Goal: Transaction & Acquisition: Purchase product/service

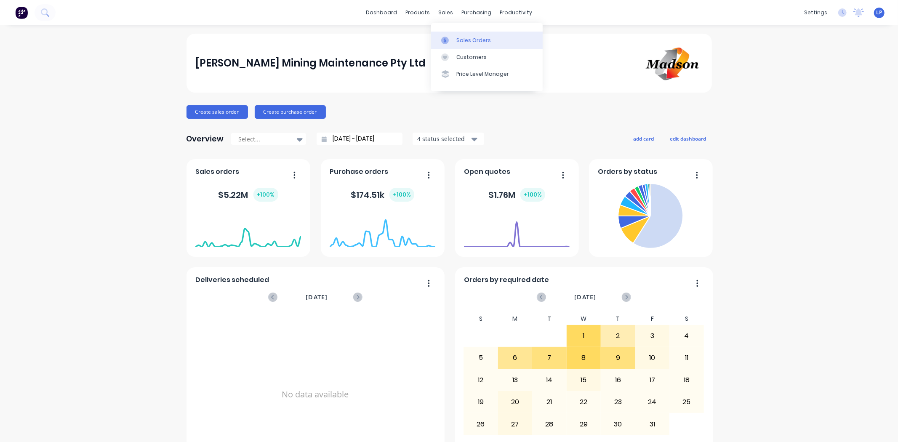
click at [455, 36] on link "Sales Orders" at bounding box center [487, 40] width 112 height 17
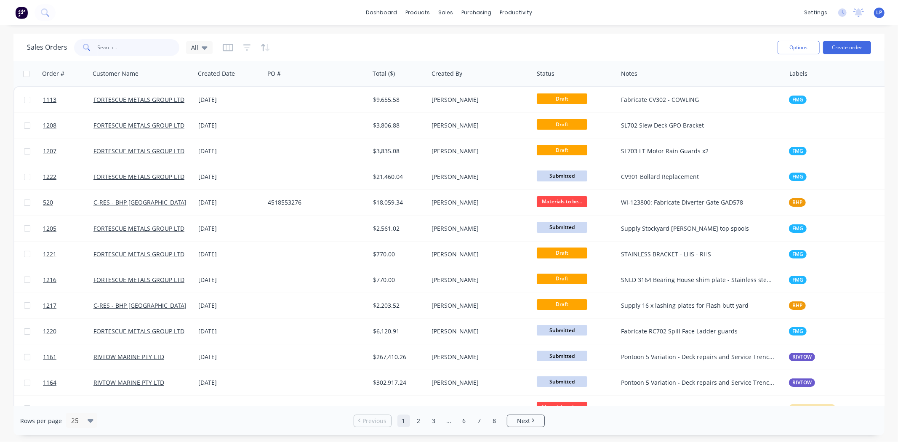
click at [144, 47] on input "text" at bounding box center [139, 47] width 82 height 17
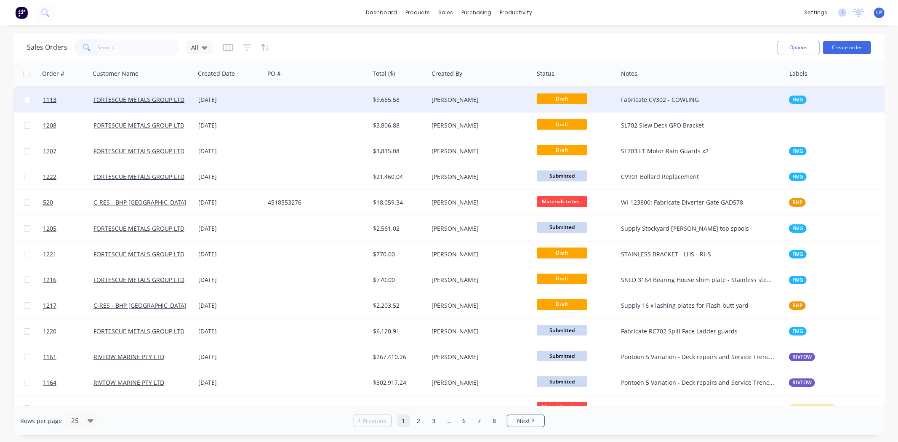
click at [301, 104] on div at bounding box center [316, 99] width 105 height 25
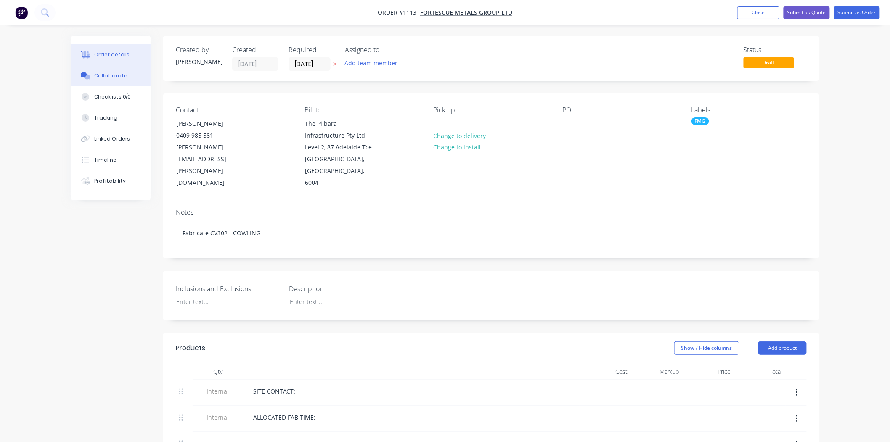
click at [114, 77] on div "Collaborate" at bounding box center [110, 76] width 33 height 8
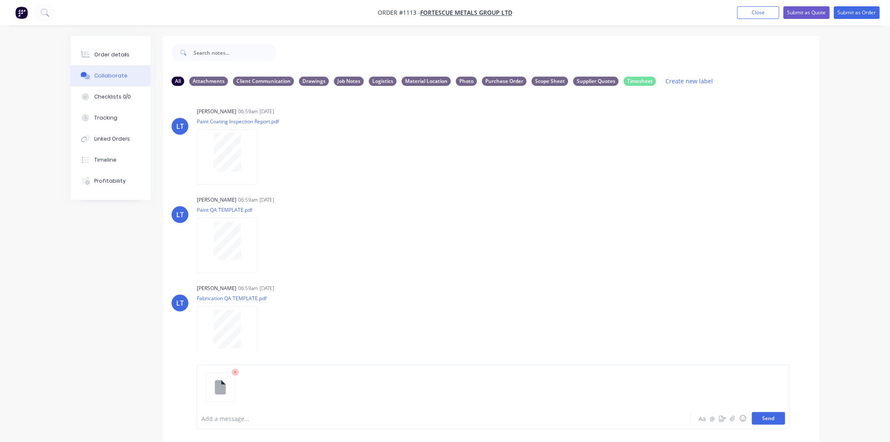
click at [775, 422] on button "Send" at bounding box center [768, 418] width 33 height 13
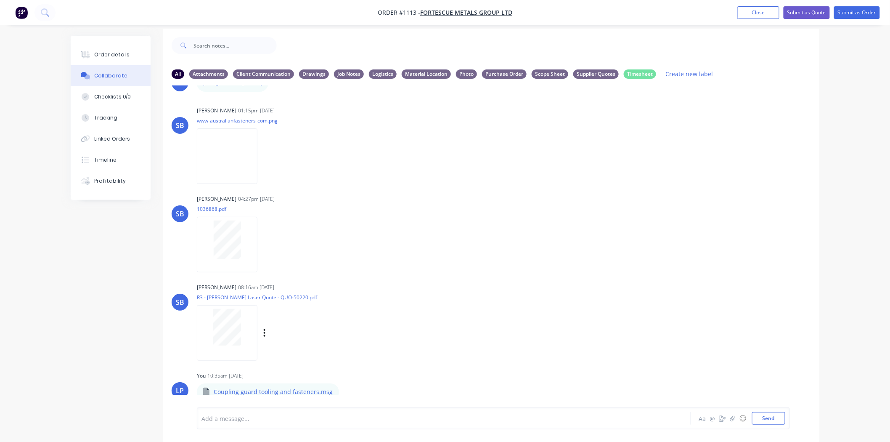
scroll to position [13, 0]
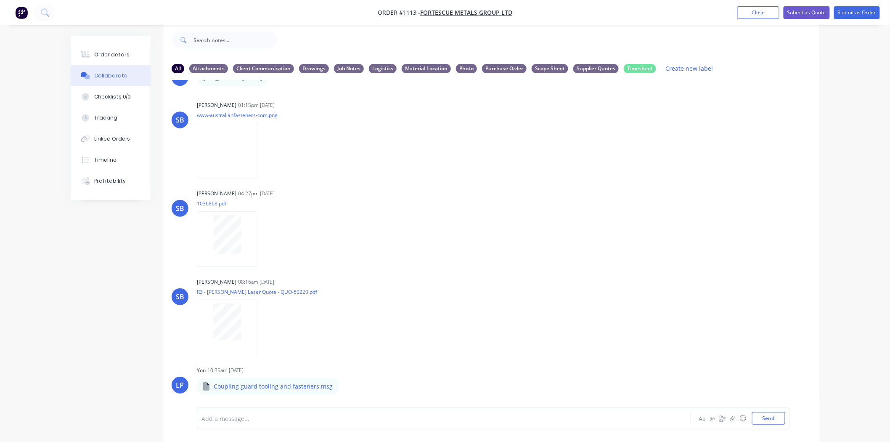
click at [243, 417] on div at bounding box center [421, 418] width 438 height 9
click at [345, 385] on button "button" at bounding box center [346, 386] width 3 height 12
click at [372, 344] on button "Labels" at bounding box center [401, 346] width 95 height 19
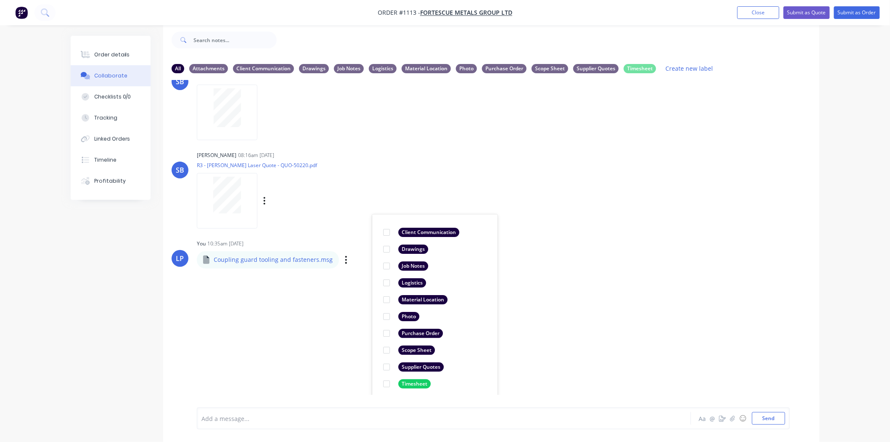
scroll to position [520, 0]
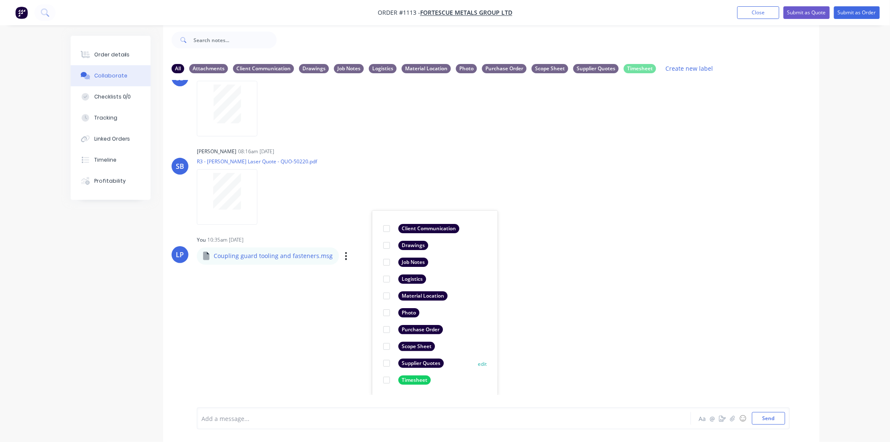
click at [385, 363] on div at bounding box center [386, 363] width 17 height 17
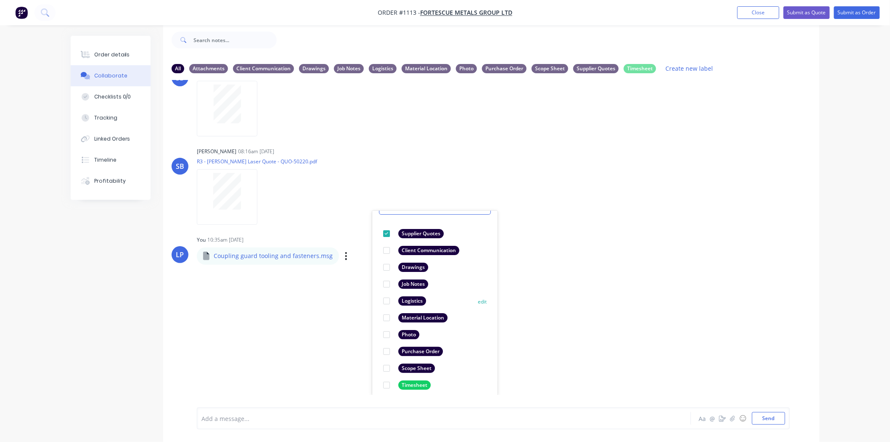
scroll to position [49, 0]
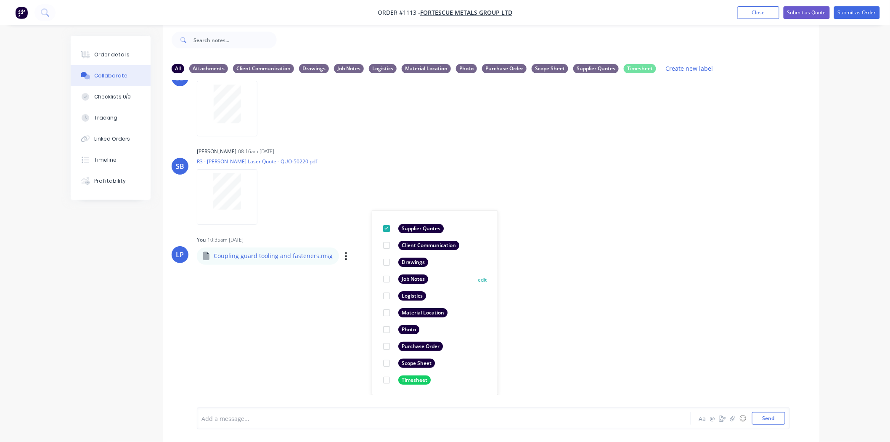
click at [385, 275] on div at bounding box center [386, 279] width 17 height 17
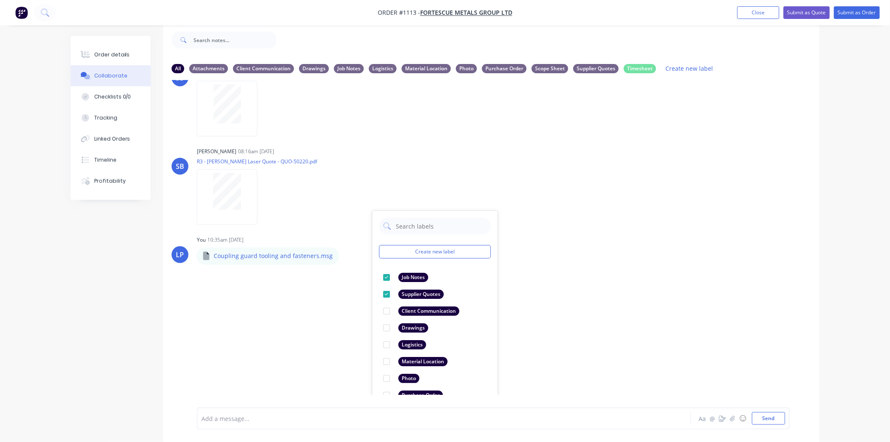
click at [582, 312] on div "LT [PERSON_NAME] 06:59am [DATE] Paint Coating Inspection Report.pdf Labels Down…" at bounding box center [491, 237] width 656 height 315
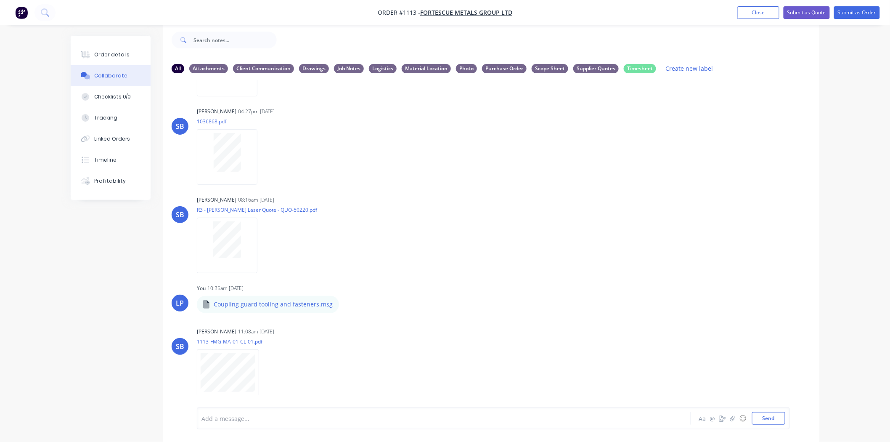
scroll to position [485, 0]
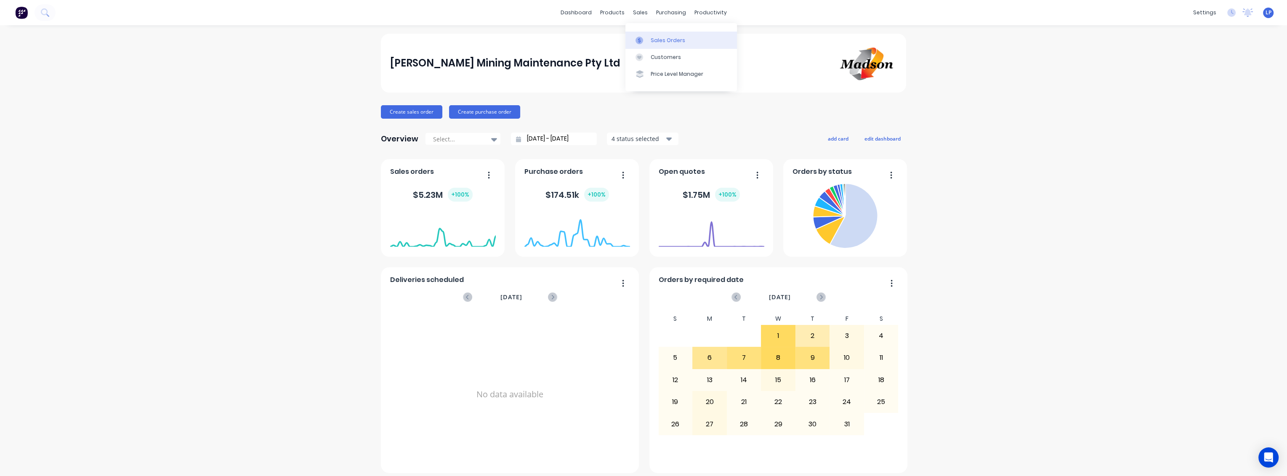
click at [659, 40] on div "Sales Orders" at bounding box center [668, 41] width 35 height 8
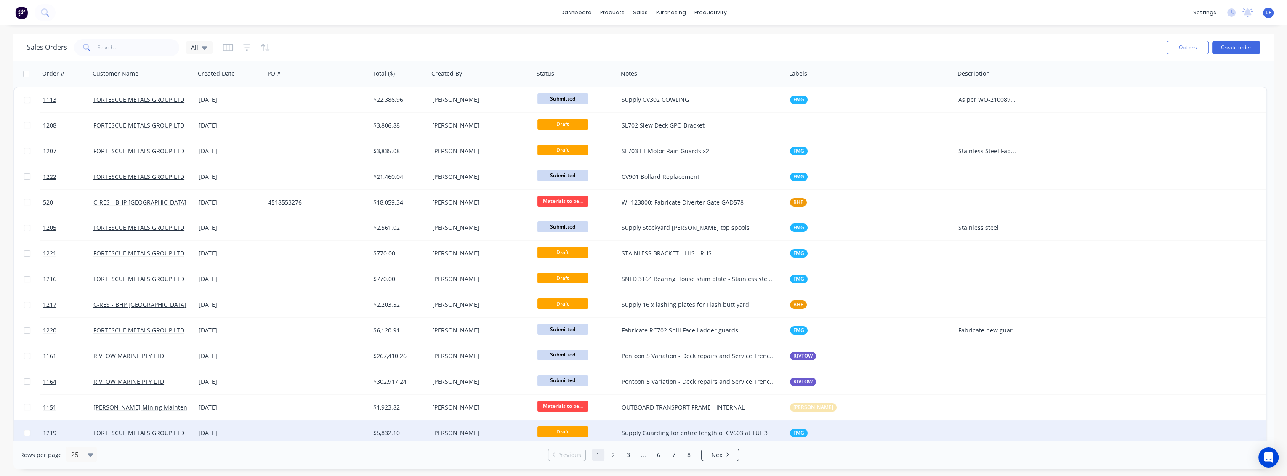
click at [688, 430] on div "Supply Guarding for entire length of CV603 at TUL 3" at bounding box center [699, 433] width 154 height 8
click at [243, 434] on div "[DATE]" at bounding box center [230, 433] width 63 height 8
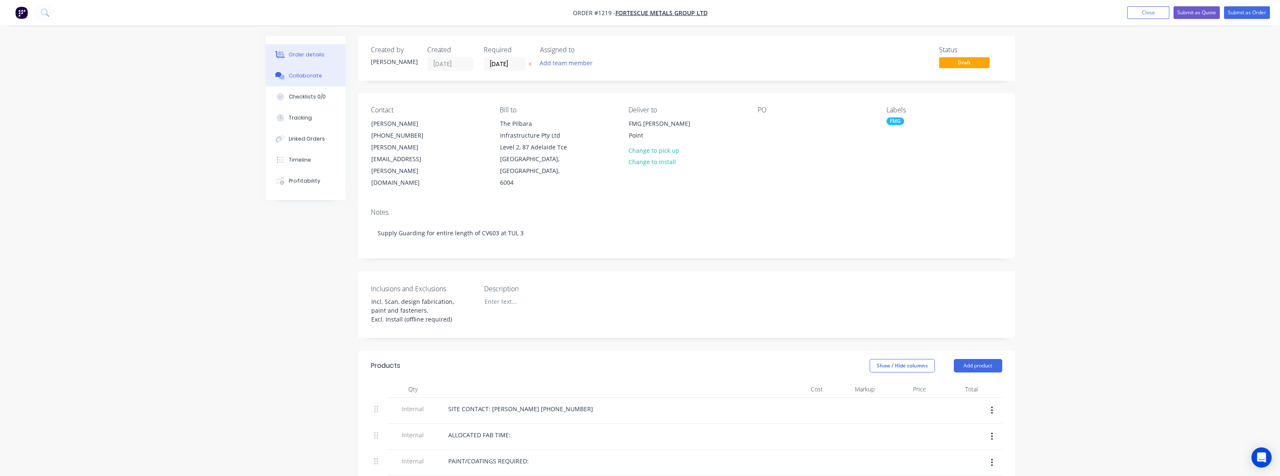
click at [323, 72] on button "Collaborate" at bounding box center [306, 75] width 80 height 21
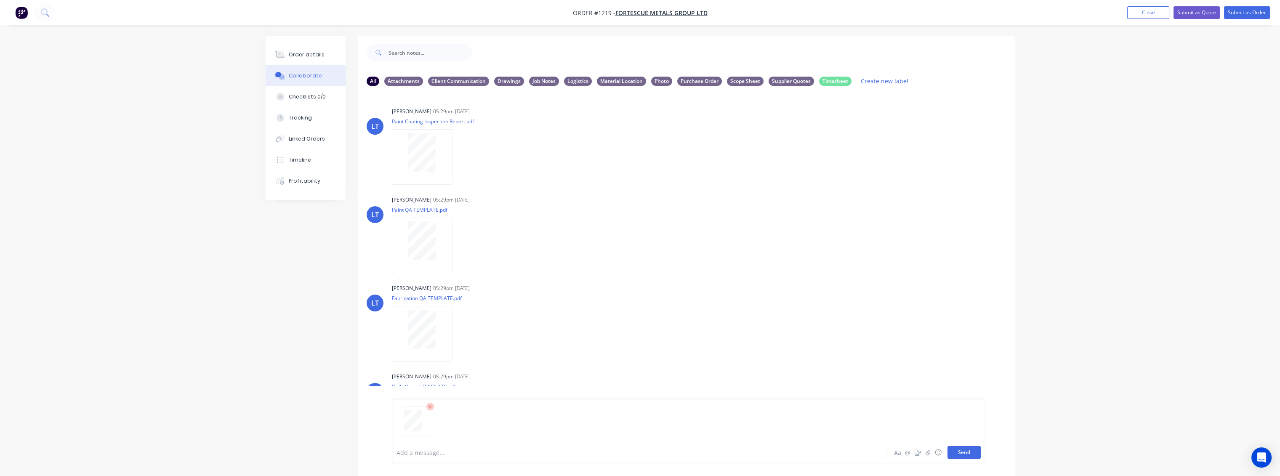
click at [977, 449] on button "Send" at bounding box center [963, 452] width 33 height 13
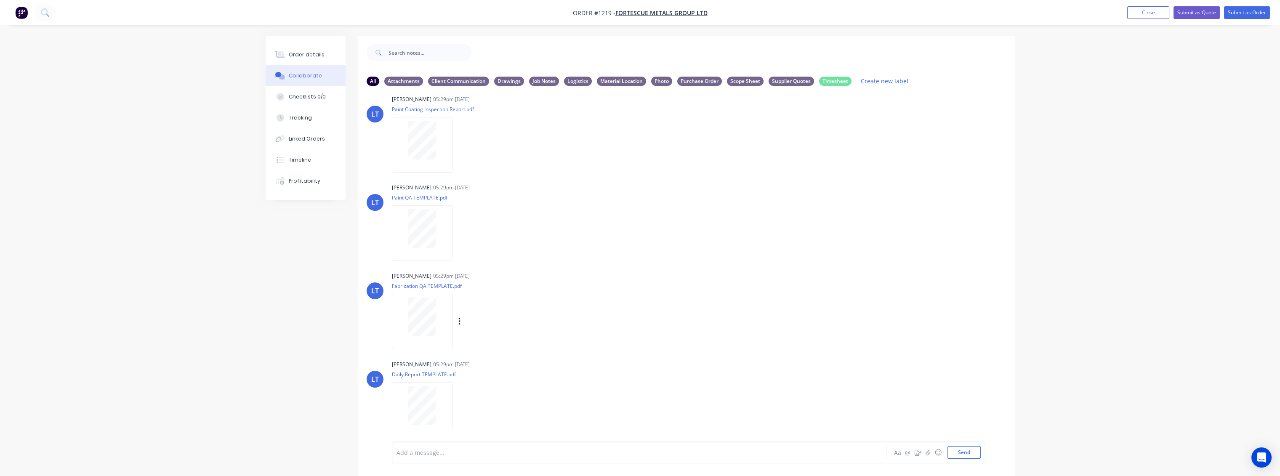
click at [639, 341] on div "Leya Thompson 05:29pm 08/10/25 Fabrication QA TEMPLATE.pdf Labels Download Dele…" at bounding box center [523, 308] width 263 height 76
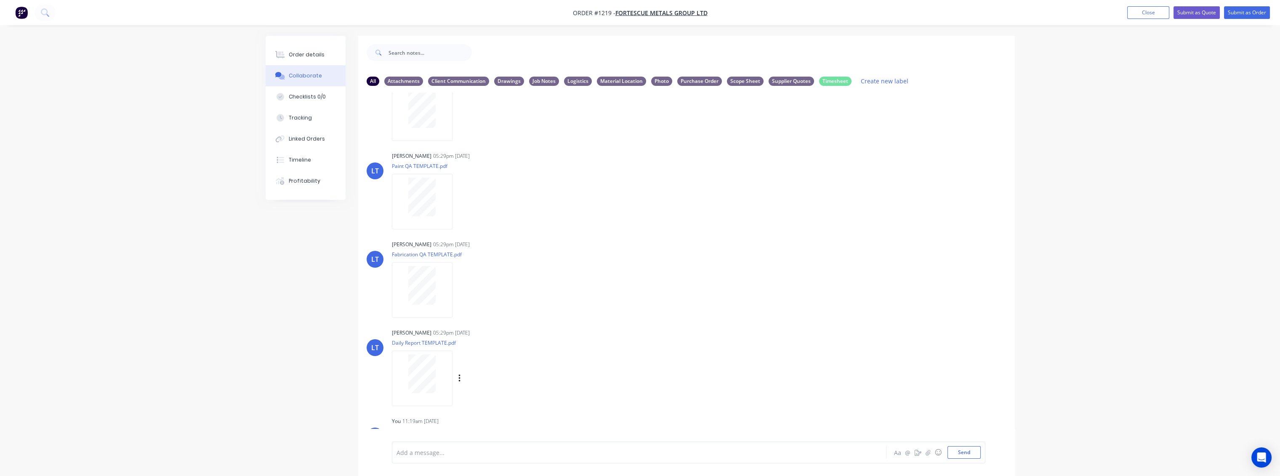
scroll to position [101, 0]
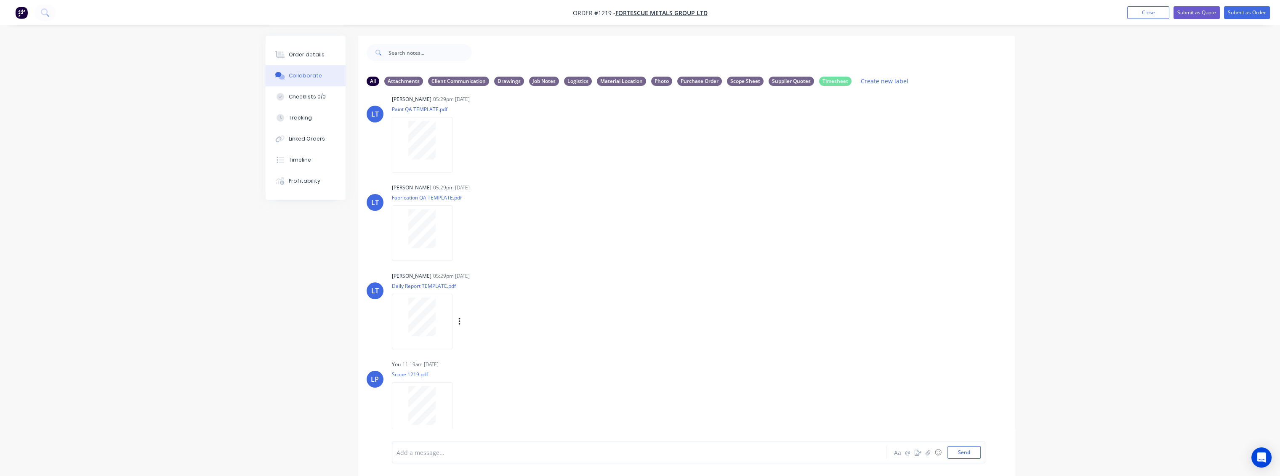
click at [943, 321] on div "LT Leya Thompson 05:29pm 08/10/25 Daily Report TEMPLATE.pdf Labels Download Del…" at bounding box center [686, 308] width 656 height 76
click at [560, 281] on div "Leya Thompson 05:29pm 08/10/25 Daily Report TEMPLATE.pdf Labels Download Delete" at bounding box center [523, 308] width 263 height 76
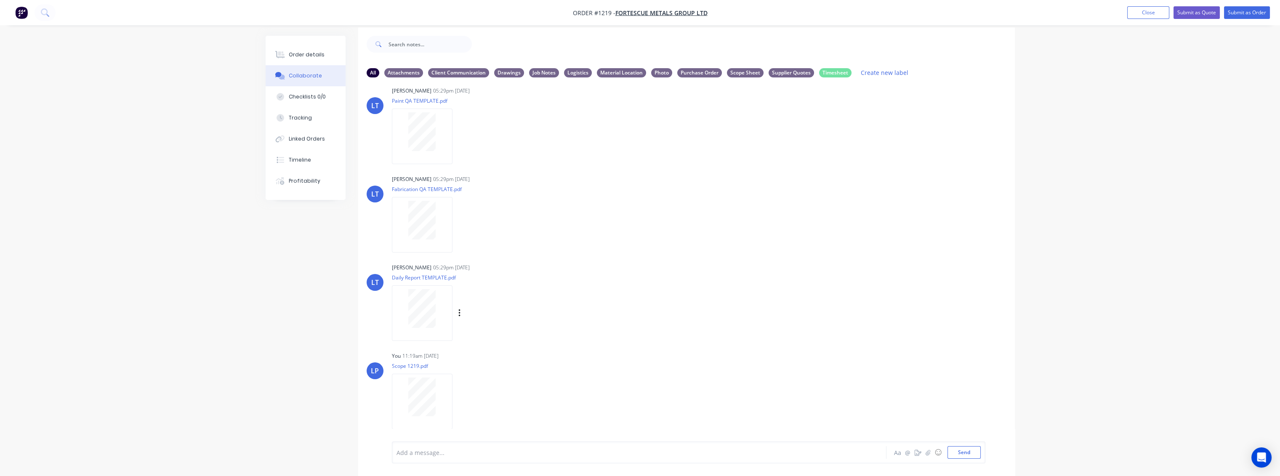
scroll to position [13, 0]
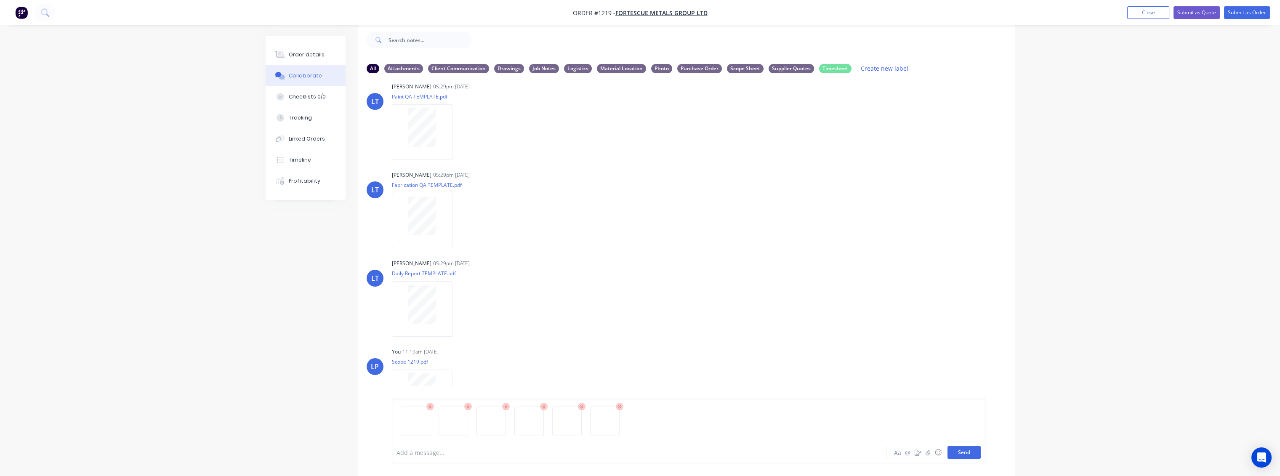
click at [960, 454] on button "Send" at bounding box center [963, 452] width 33 height 13
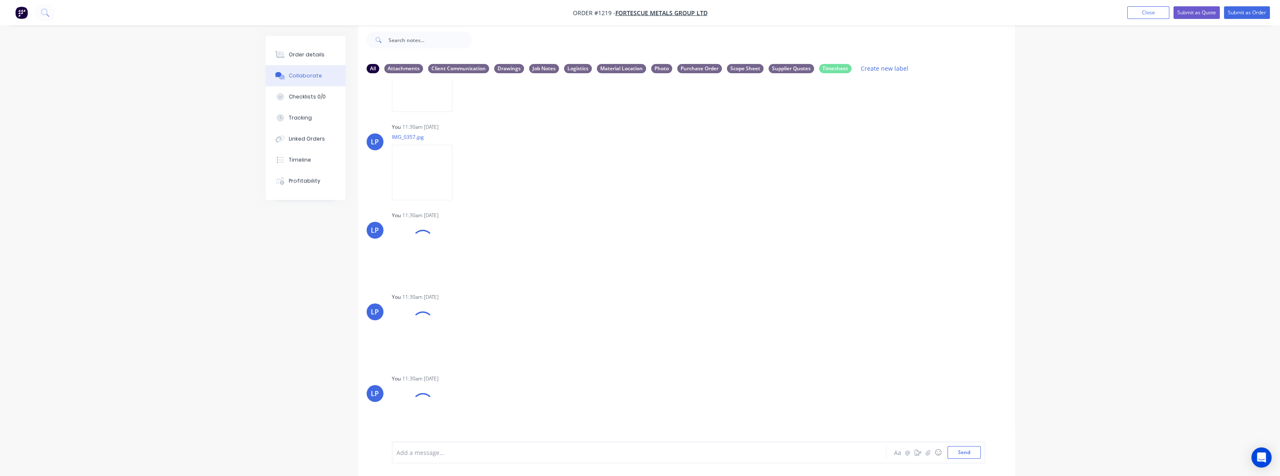
scroll to position [600, 0]
click at [966, 450] on button "Send" at bounding box center [963, 452] width 33 height 13
drag, startPoint x: 1146, startPoint y: 13, endPoint x: 791, endPoint y: 13, distance: 355.2
click at [1146, 13] on button "Close" at bounding box center [1148, 12] width 42 height 13
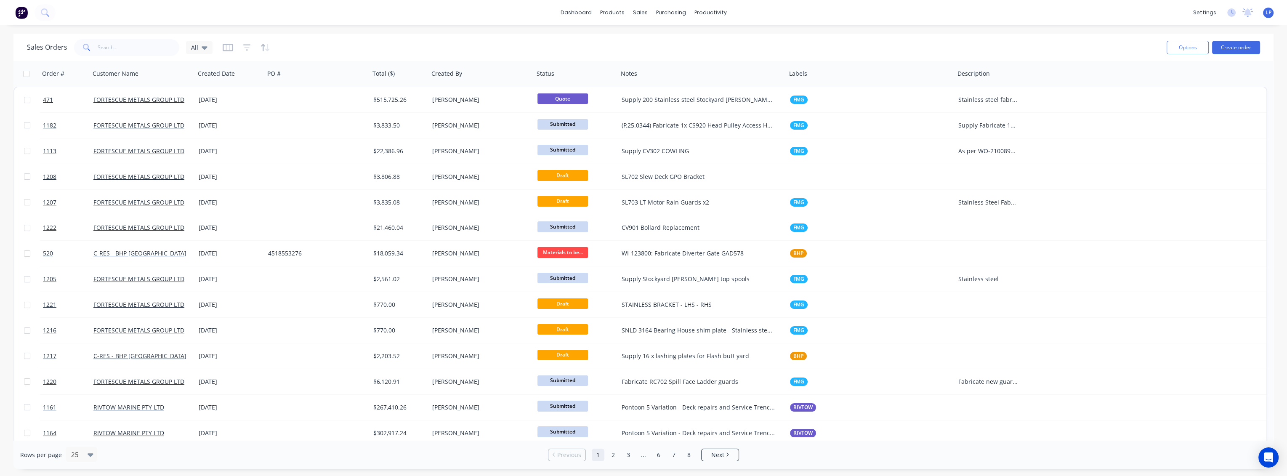
click at [131, 38] on div "Sales Orders All" at bounding box center [593, 47] width 1133 height 21
click at [129, 45] on input "text" at bounding box center [139, 47] width 82 height 17
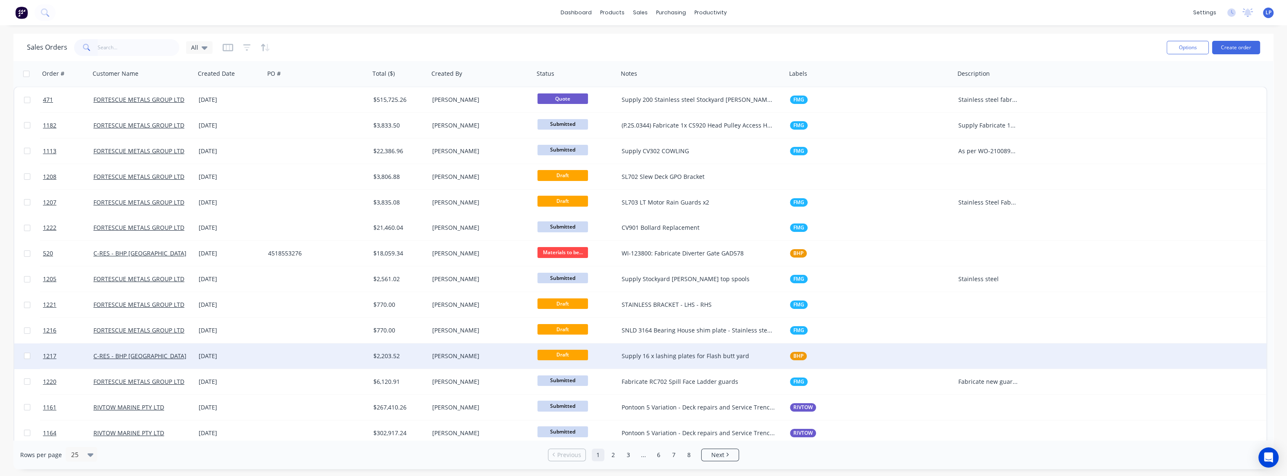
click at [670, 357] on div "Supply 16 x lashing plates for Flash butt yard" at bounding box center [699, 356] width 154 height 8
click at [276, 351] on div at bounding box center [317, 355] width 105 height 25
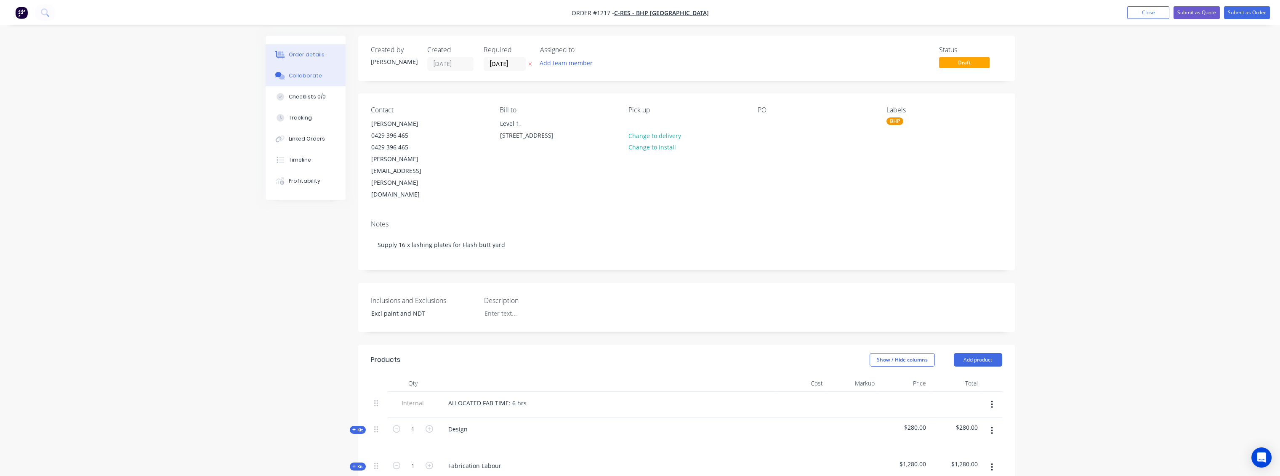
click at [296, 68] on button "Collaborate" at bounding box center [306, 75] width 80 height 21
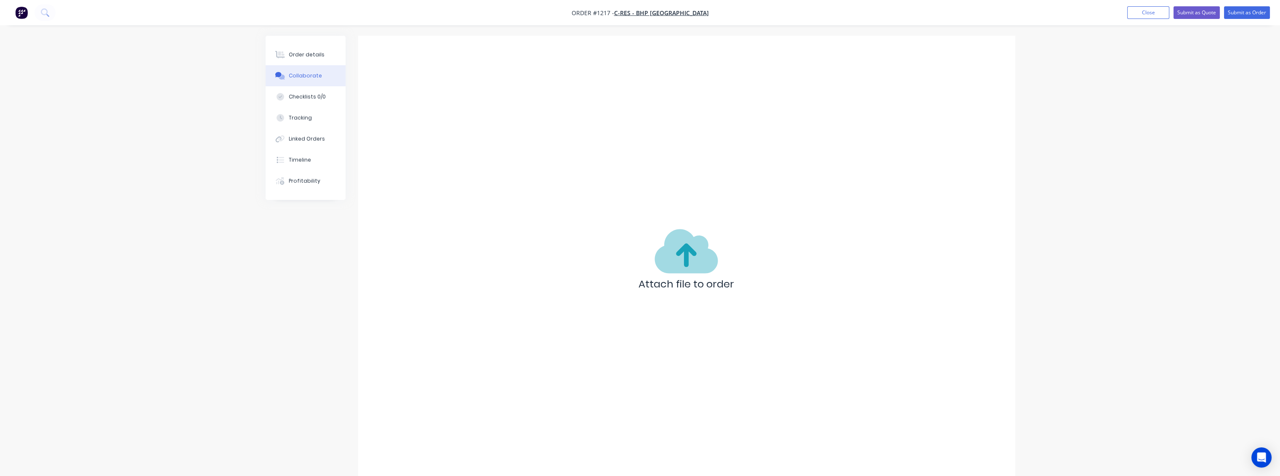
click at [1118, 220] on div "Order details Collaborate Checklists 0/0 Tracking Linked Orders Timeline Profit…" at bounding box center [640, 244] width 1280 height 489
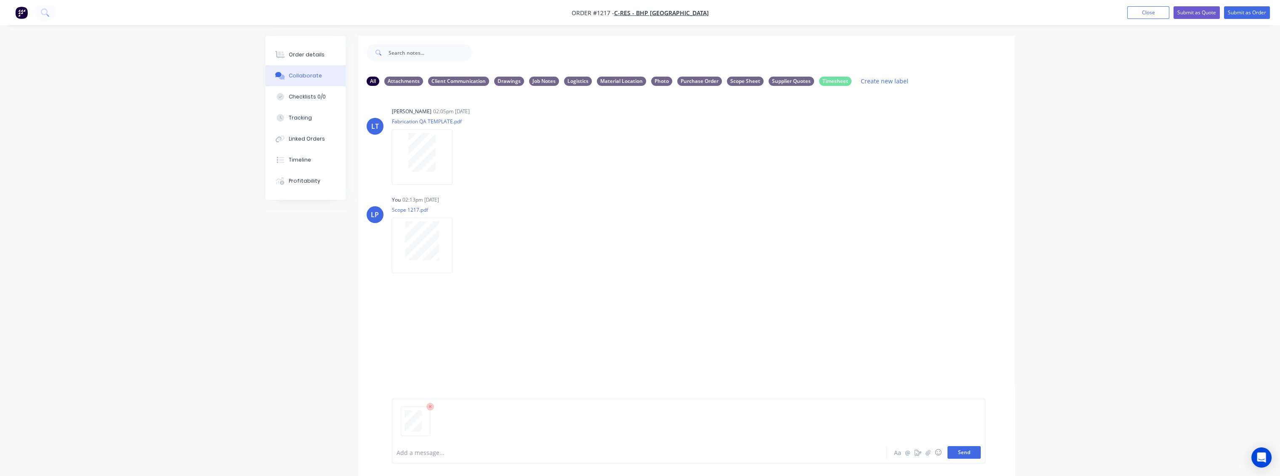
click at [958, 453] on button "Send" at bounding box center [963, 452] width 33 height 13
click at [315, 54] on div "Order details" at bounding box center [307, 55] width 36 height 8
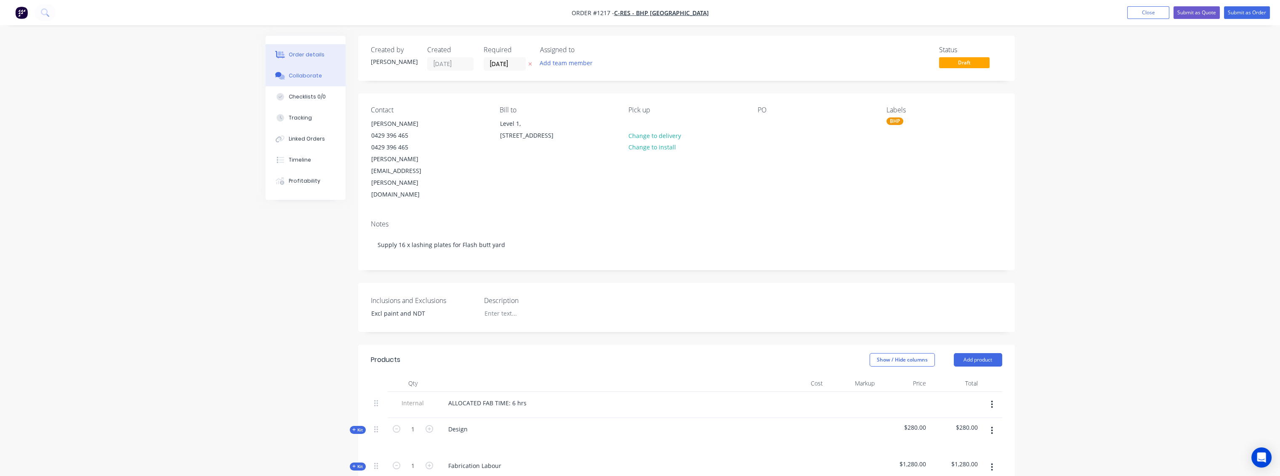
click at [298, 73] on div "Collaborate" at bounding box center [305, 76] width 33 height 8
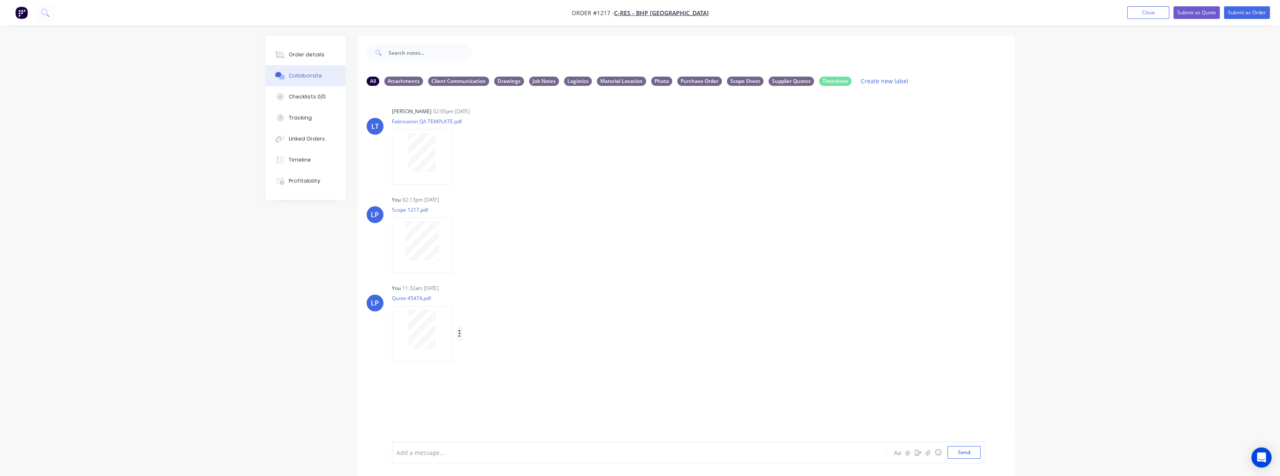
click at [458, 330] on icon "button" at bounding box center [459, 334] width 3 height 10
click at [494, 342] on button "Labels" at bounding box center [514, 337] width 95 height 19
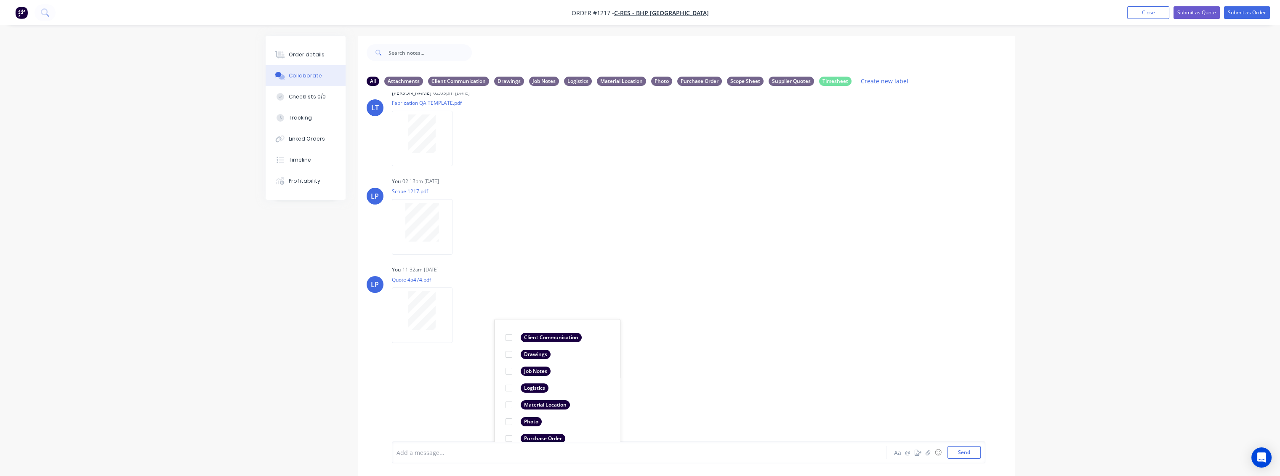
scroll to position [81, 0]
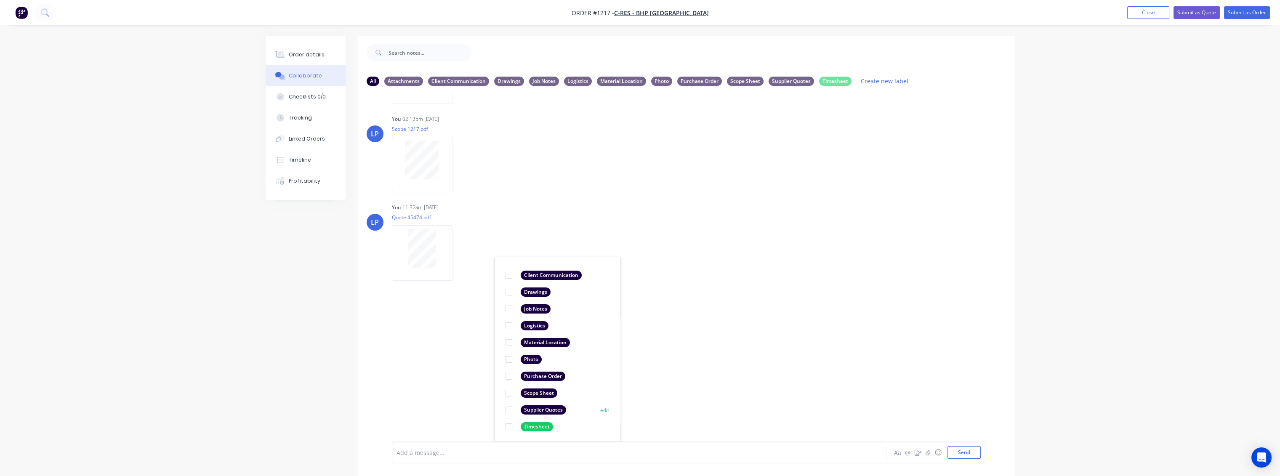
click at [509, 410] on div at bounding box center [508, 409] width 17 height 17
click at [762, 313] on div "LT Leya Thompson 02:05pm 08/10/25 Fabrication QA TEMPLATE.pdf Labels Download D…" at bounding box center [686, 267] width 656 height 349
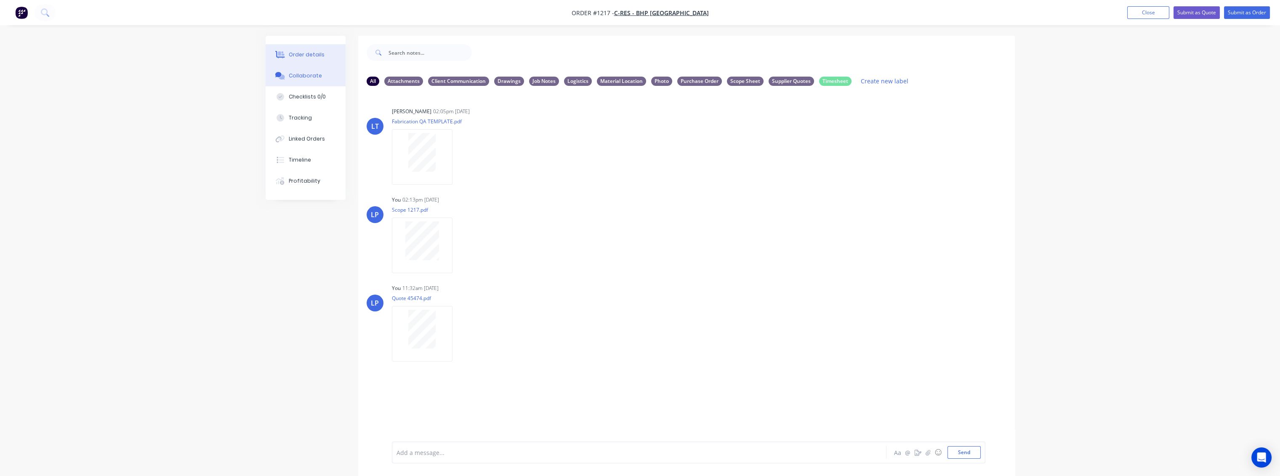
click at [300, 55] on div "Order details" at bounding box center [307, 55] width 36 height 8
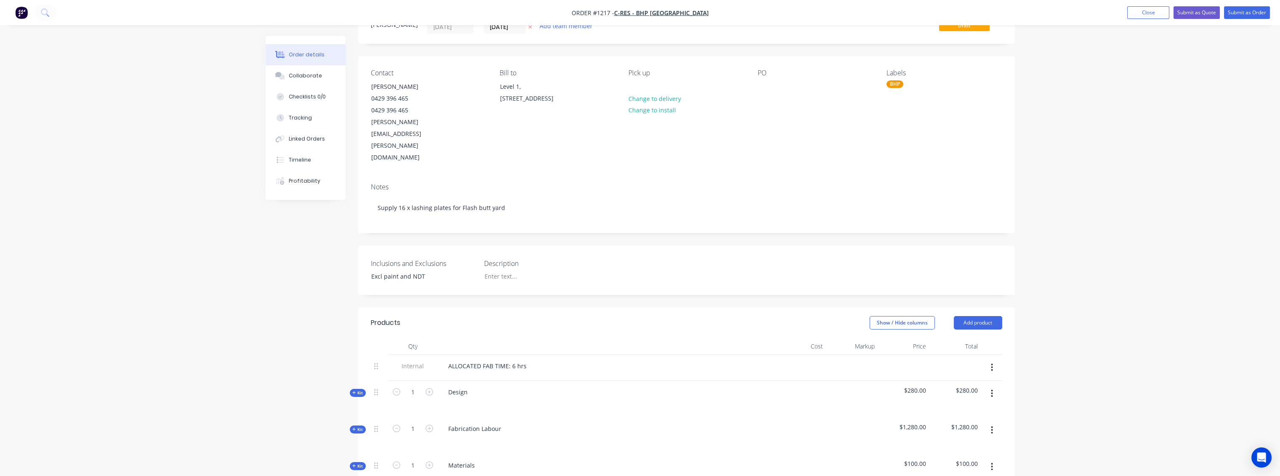
scroll to position [187, 0]
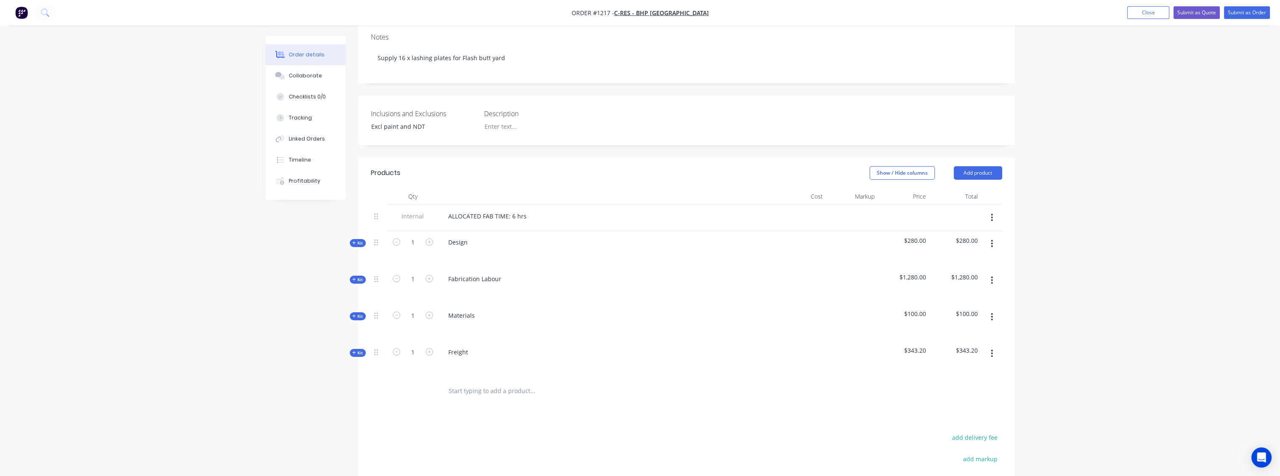
click at [360, 313] on span "Kit" at bounding box center [357, 316] width 11 height 6
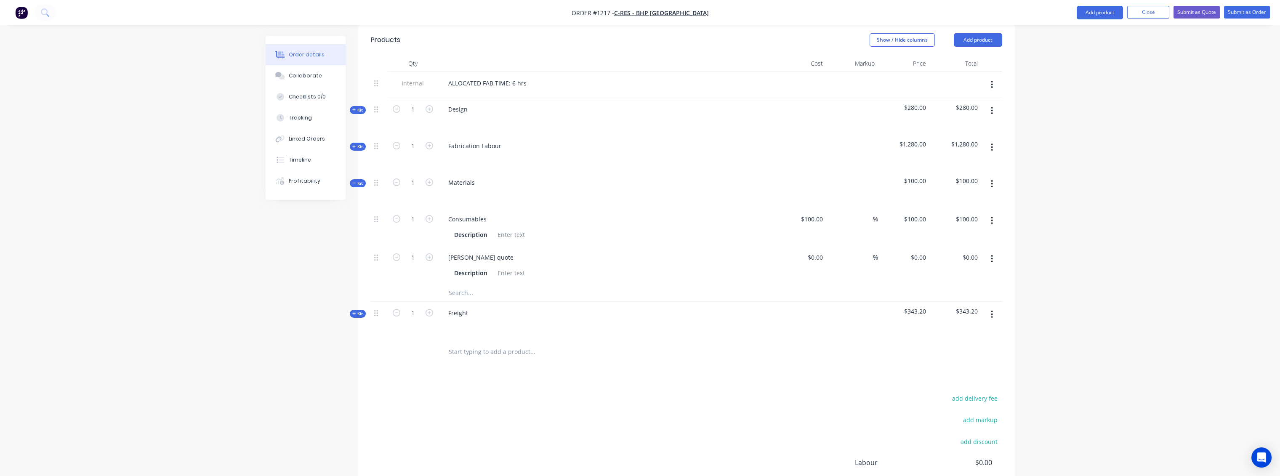
scroll to position [327, 0]
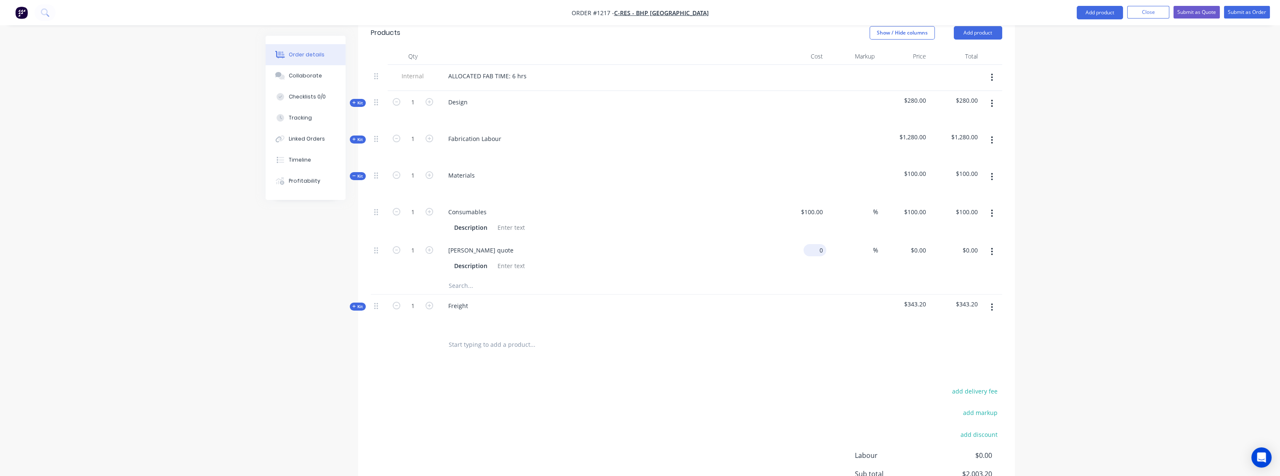
click at [825, 244] on input "0" at bounding box center [816, 250] width 19 height 12
type input "$485.85"
click at [866, 244] on input at bounding box center [868, 250] width 10 height 12
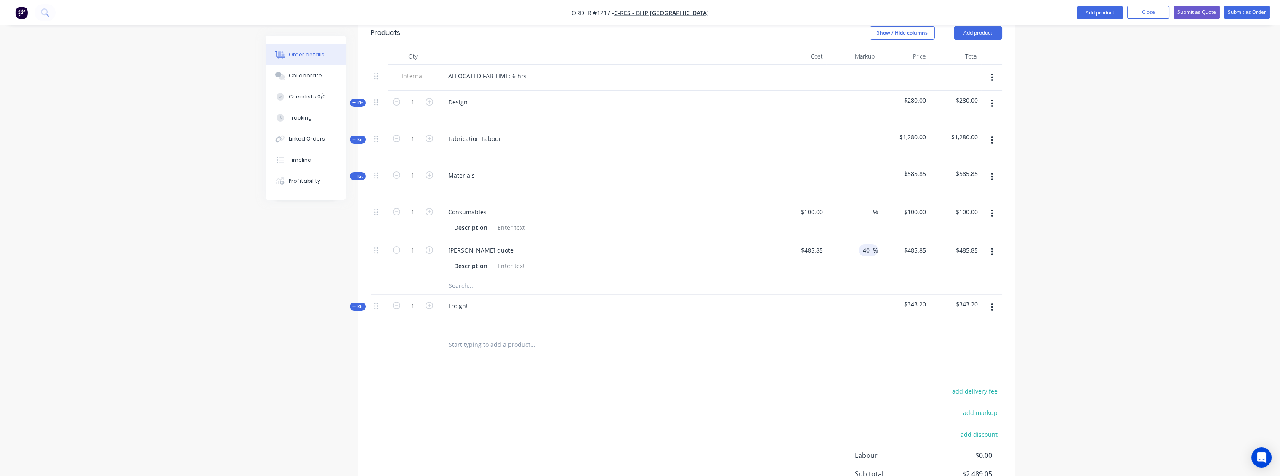
type input "40"
type input "$680.19"
click at [874, 295] on div at bounding box center [852, 313] width 52 height 37
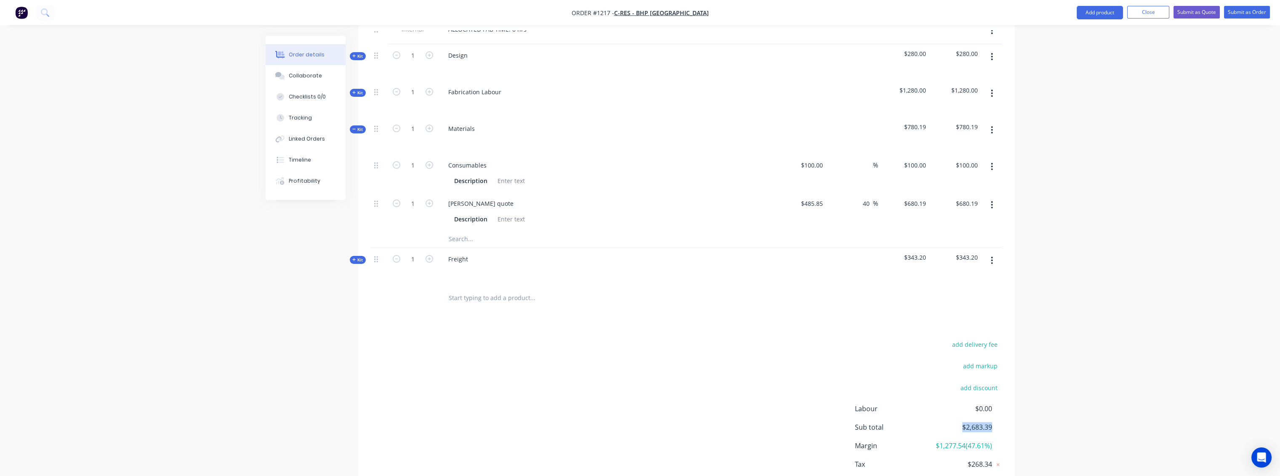
drag, startPoint x: 992, startPoint y: 391, endPoint x: 959, endPoint y: 391, distance: 32.8
click at [959, 422] on div "Sub total $2,683.39" at bounding box center [928, 427] width 147 height 10
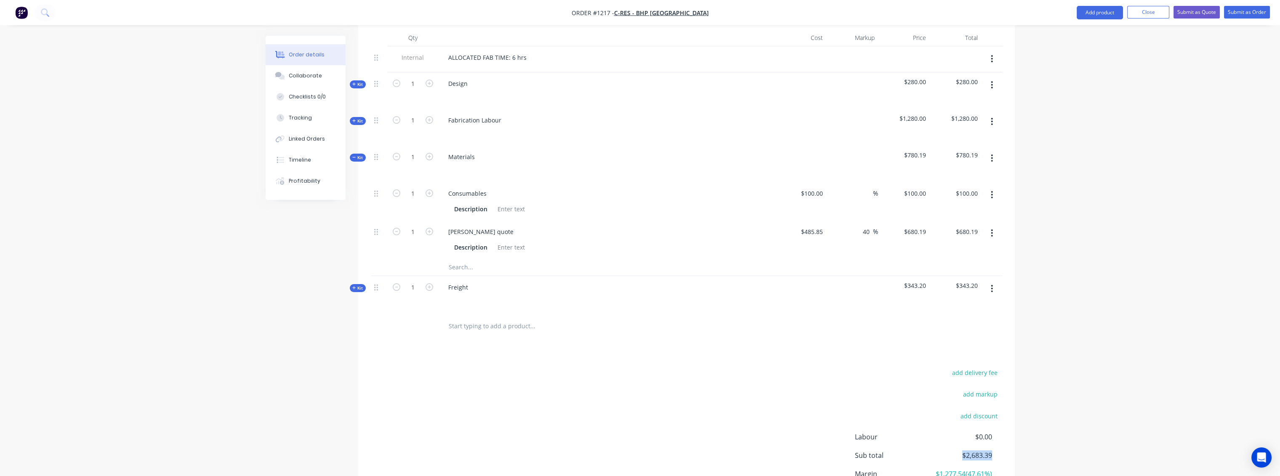
scroll to position [280, 0]
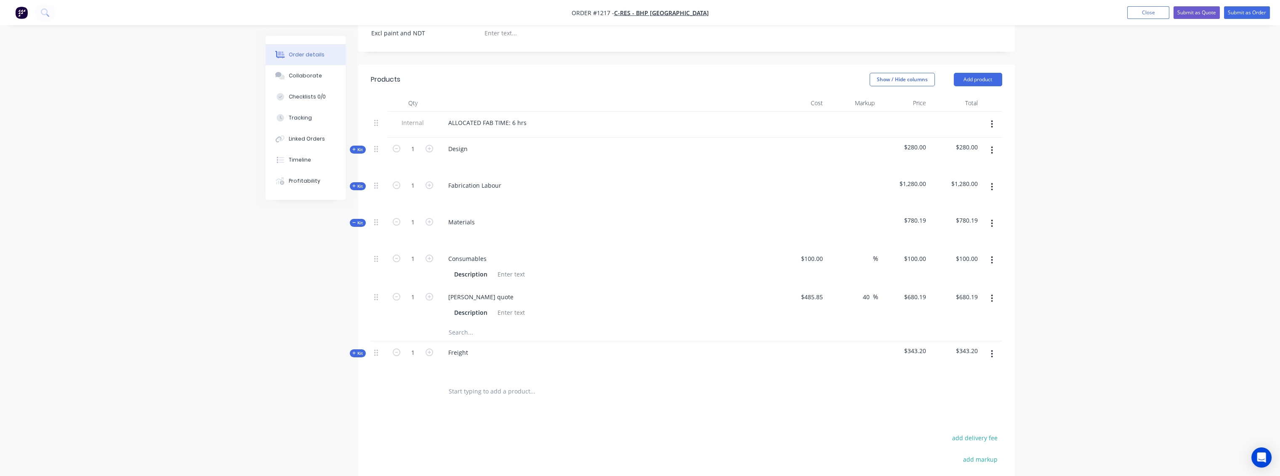
click at [360, 183] on span "Kit" at bounding box center [357, 186] width 11 height 6
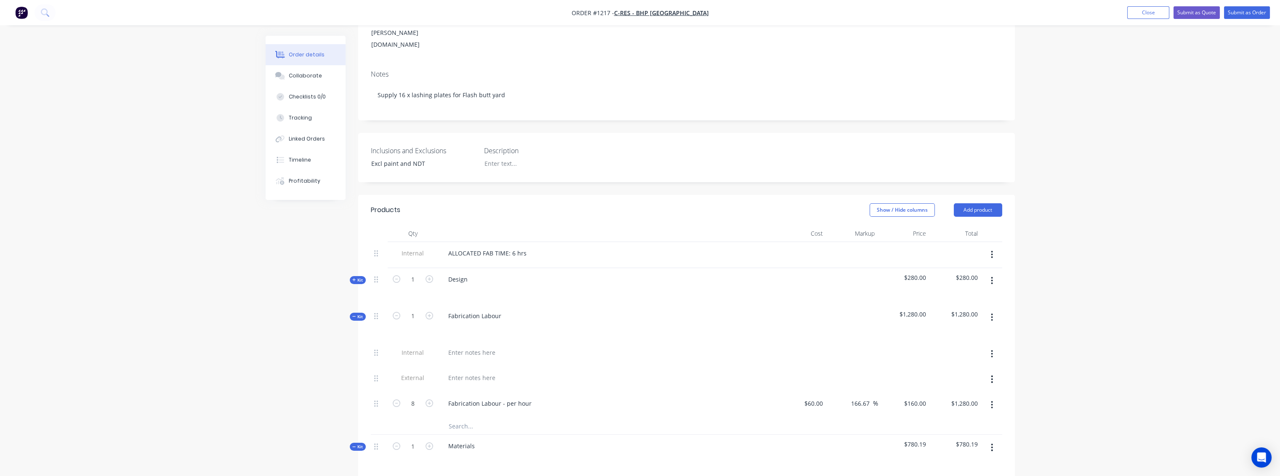
scroll to position [0, 0]
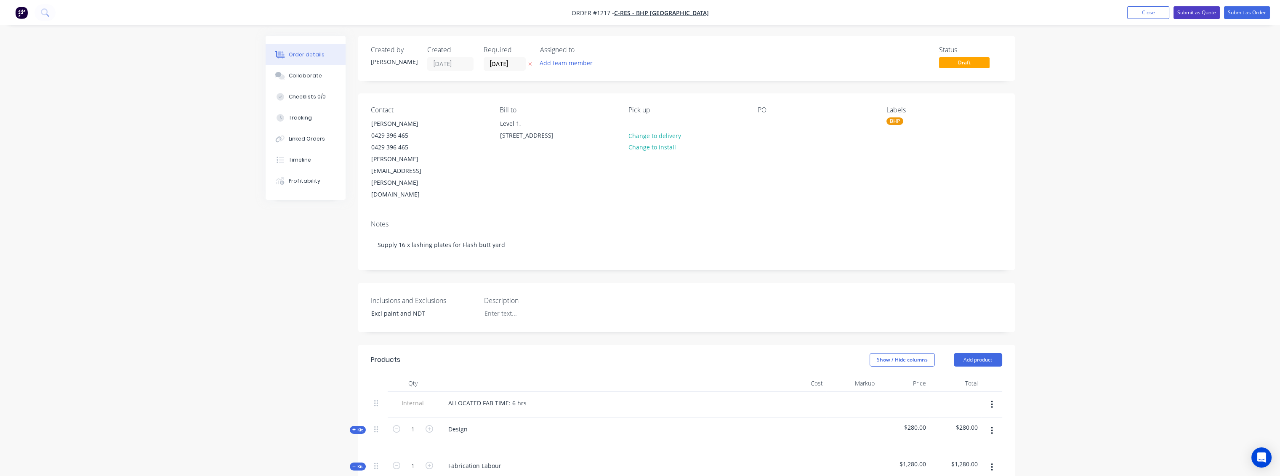
click at [1202, 13] on button "Submit as Quote" at bounding box center [1196, 12] width 46 height 13
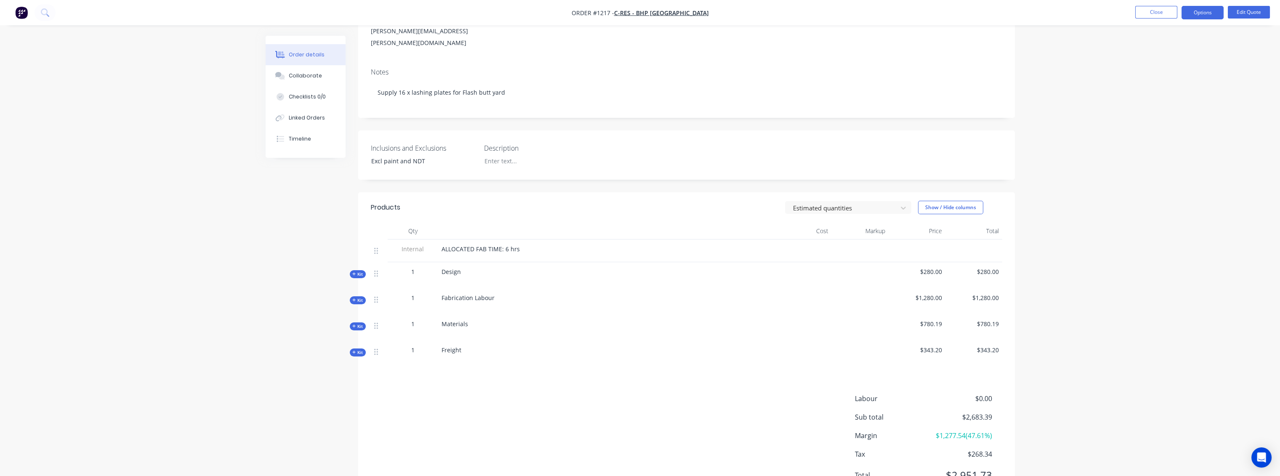
scroll to position [140, 0]
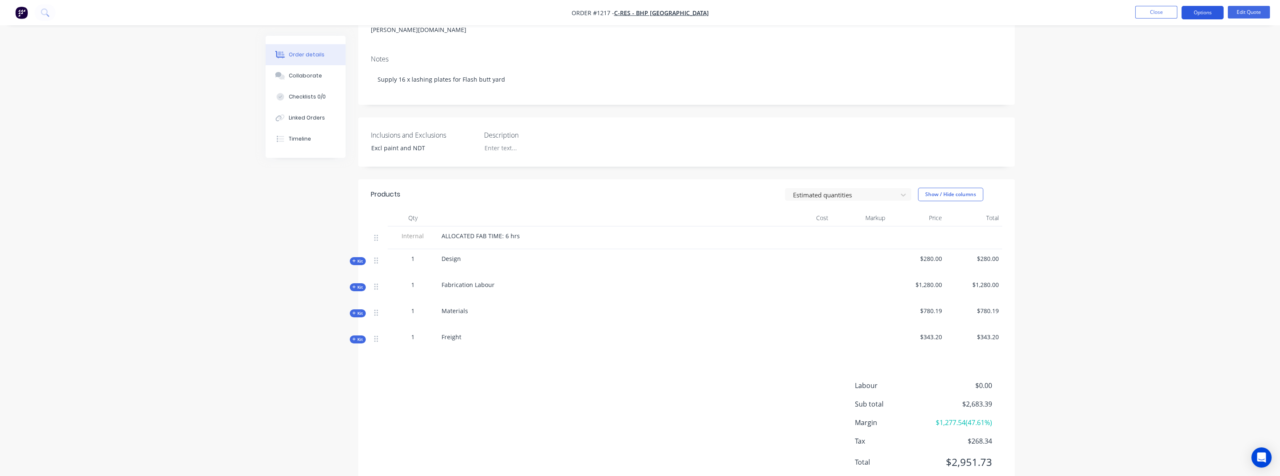
click at [1203, 15] on button "Options" at bounding box center [1202, 12] width 42 height 13
click at [1155, 55] on div "Quote" at bounding box center [1176, 51] width 77 height 12
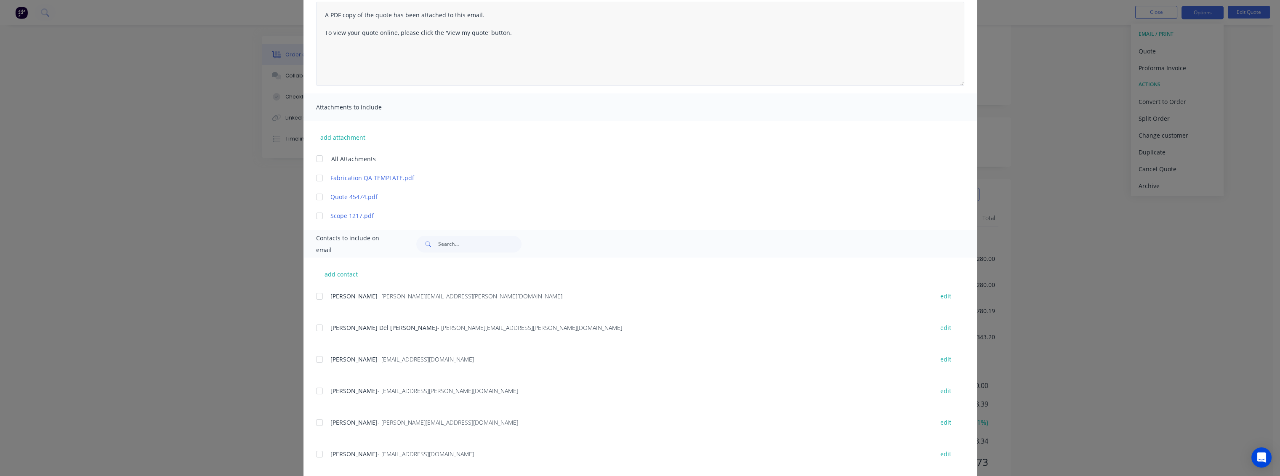
scroll to position [0, 0]
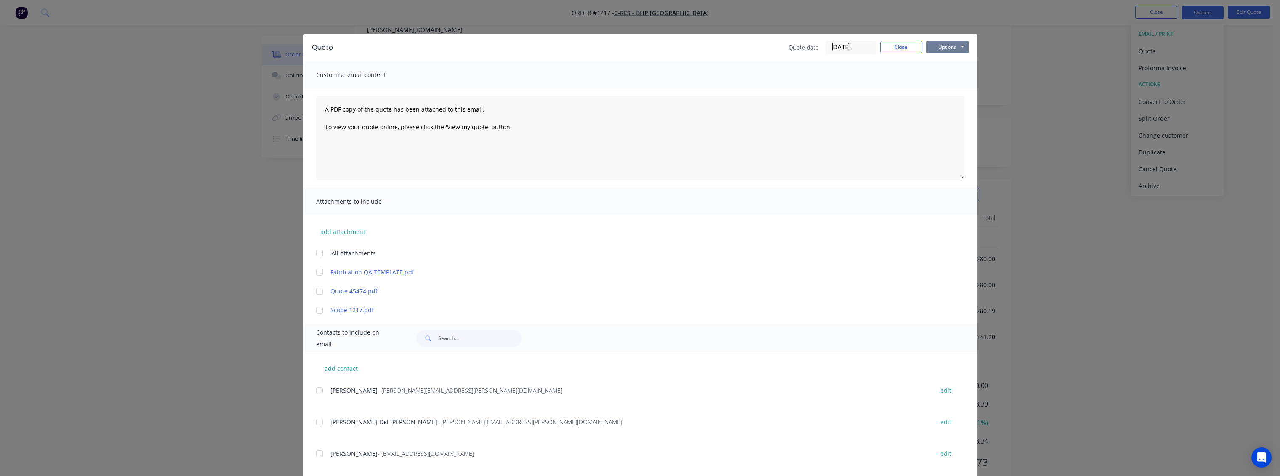
click at [951, 47] on button "Options" at bounding box center [947, 47] width 42 height 13
click at [948, 64] on button "Preview" at bounding box center [953, 62] width 54 height 14
click at [890, 47] on button "Close" at bounding box center [901, 47] width 42 height 13
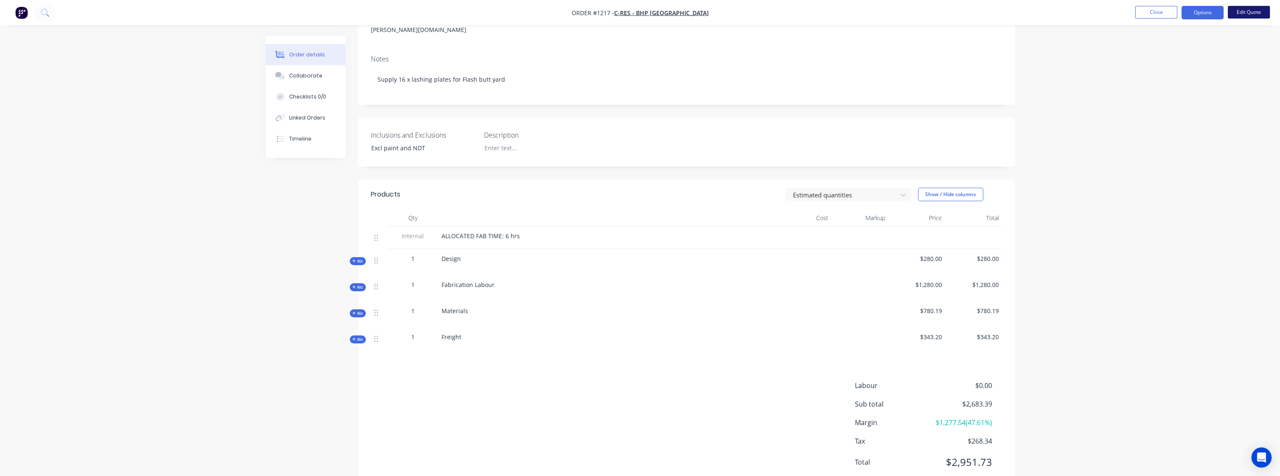
click at [1254, 16] on button "Edit Quote" at bounding box center [1248, 12] width 42 height 13
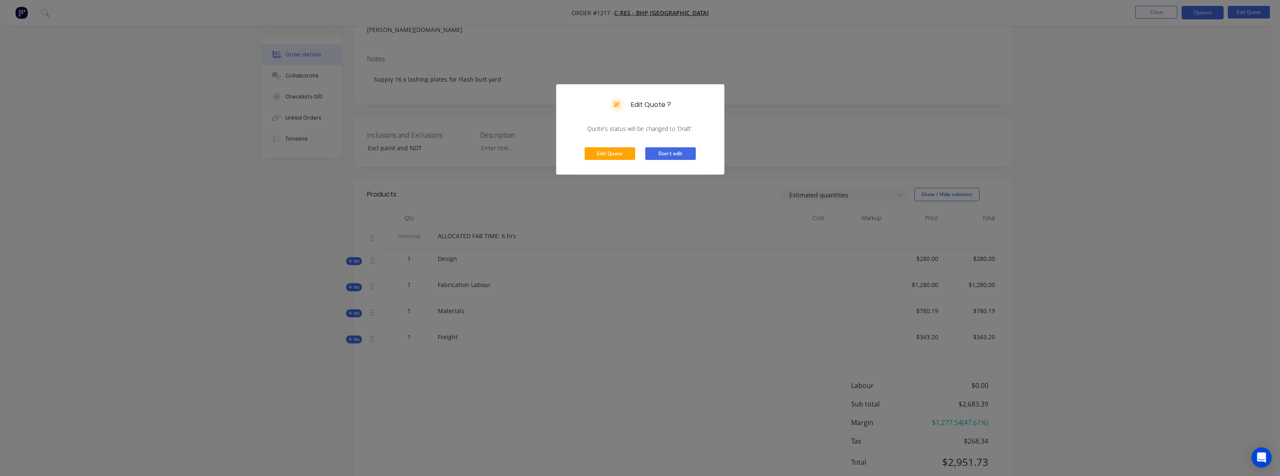
click at [675, 150] on button "Don't edit" at bounding box center [670, 153] width 50 height 13
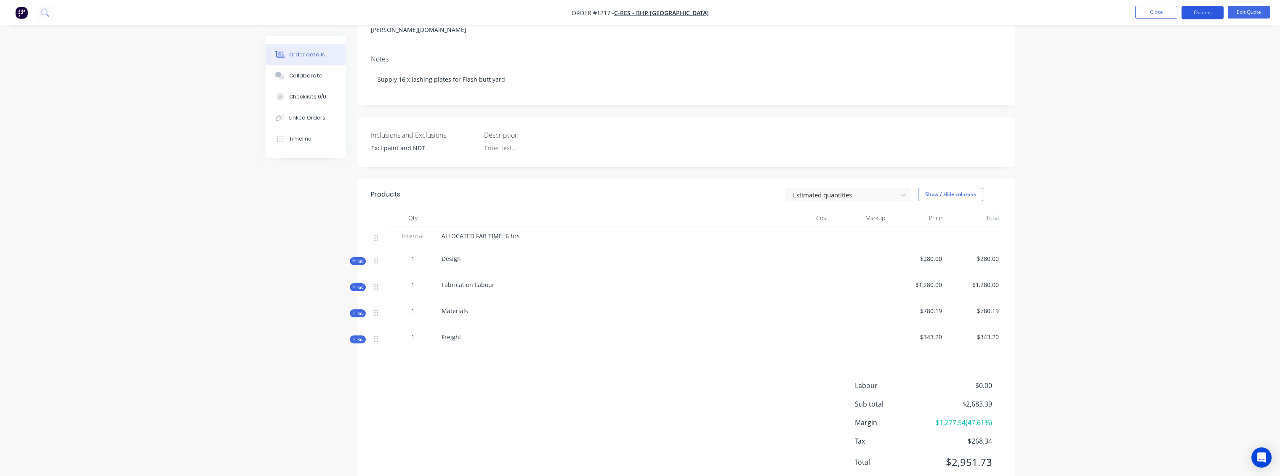
click at [1216, 17] on button "Options" at bounding box center [1202, 12] width 42 height 13
click at [1167, 102] on div "Convert to Order" at bounding box center [1176, 102] width 77 height 12
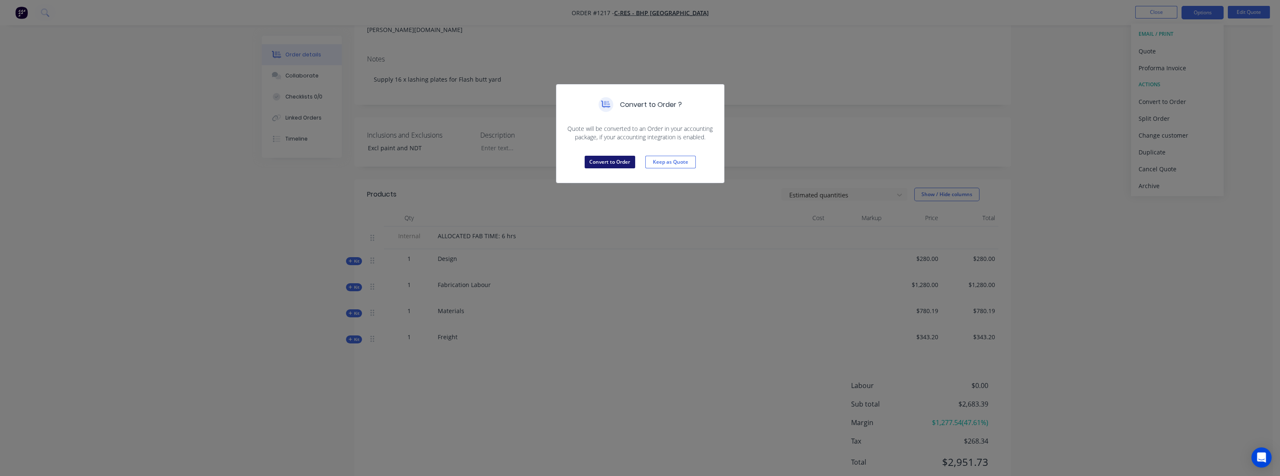
click at [620, 163] on button "Convert to Order" at bounding box center [609, 162] width 50 height 13
